Goal: Check status: Check status

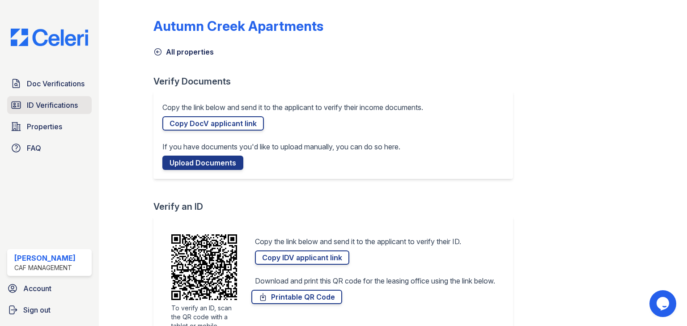
click at [72, 106] on span "ID Verifications" at bounding box center [52, 105] width 51 height 11
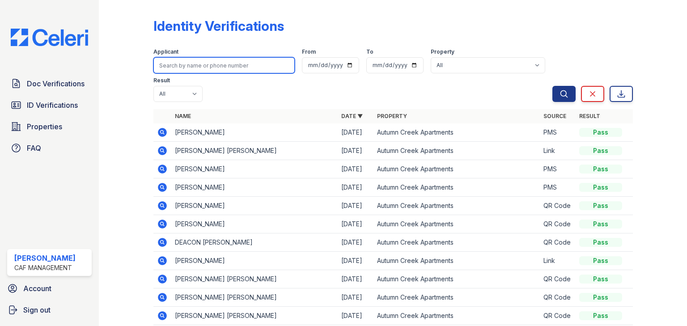
click at [197, 66] on input "search" at bounding box center [223, 65] width 141 height 16
type input "[PERSON_NAME]"
click at [553, 86] on button "Search" at bounding box center [564, 94] width 23 height 16
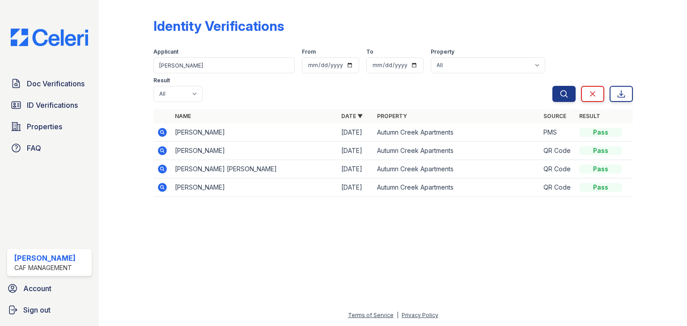
click at [165, 128] on icon at bounding box center [162, 132] width 9 height 9
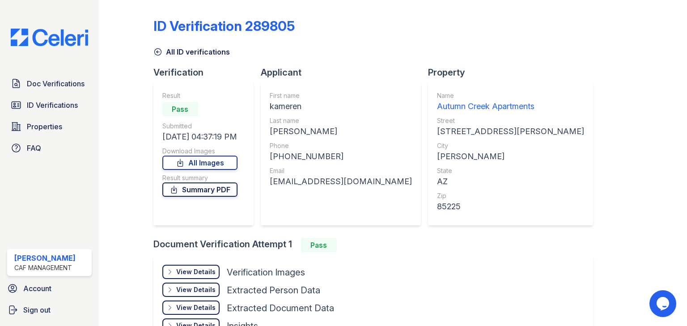
click at [196, 193] on link "Summary PDF" at bounding box center [199, 190] width 75 height 14
click at [158, 51] on icon at bounding box center [157, 51] width 9 height 9
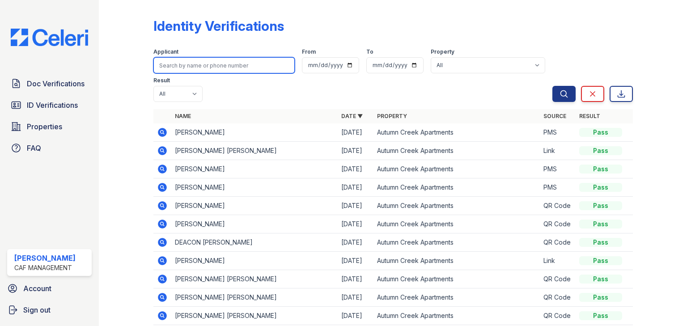
click at [190, 66] on input "search" at bounding box center [223, 65] width 141 height 16
type input "[PERSON_NAME]"
click at [553, 86] on button "Search" at bounding box center [564, 94] width 23 height 16
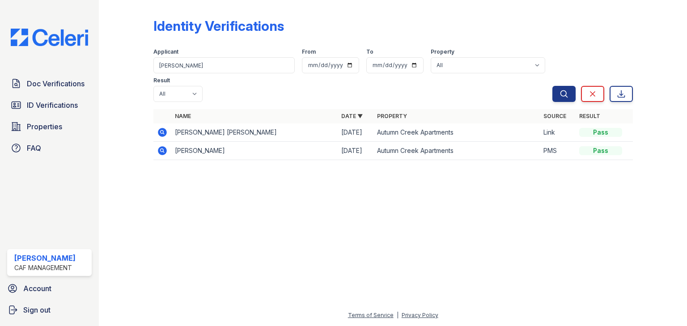
click at [163, 127] on icon at bounding box center [162, 132] width 11 height 11
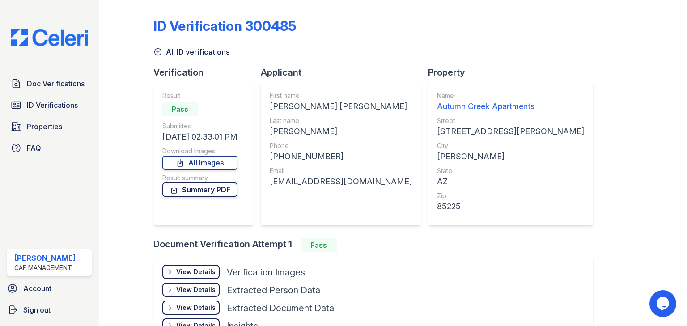
click at [222, 193] on link "Summary PDF" at bounding box center [199, 190] width 75 height 14
